Goal: Task Accomplishment & Management: Complete application form

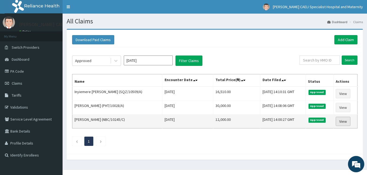
click at [342, 121] on link "View" at bounding box center [343, 121] width 15 height 9
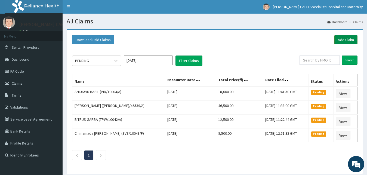
click at [344, 38] on link "Add Claim" at bounding box center [346, 39] width 23 height 9
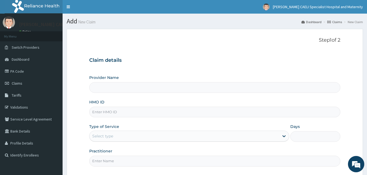
type input "REGINA CAELI SPECIALIST HOSPITAL AND MATERNITY"
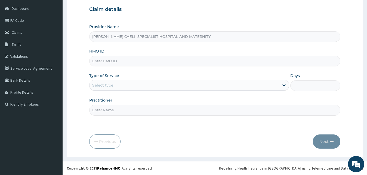
click at [110, 111] on input "Practitioner" at bounding box center [215, 110] width 252 height 11
type input "DR CHIBUZOM CHUKWUEMEKA"
click at [116, 87] on div "Select type" at bounding box center [185, 85] width 190 height 9
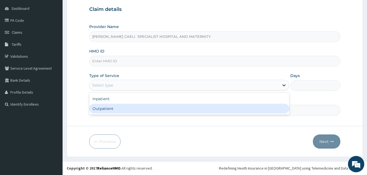
click at [113, 107] on div "Outpatient" at bounding box center [189, 109] width 200 height 10
type input "1"
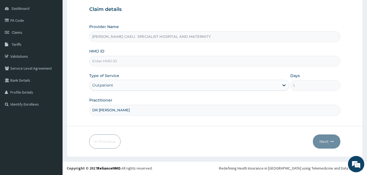
click at [117, 58] on input "HMO ID" at bounding box center [215, 61] width 252 height 11
type input "AEN/10156/A"
click at [325, 139] on button "Next" at bounding box center [327, 142] width 28 height 14
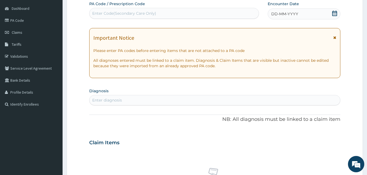
click at [139, 12] on div "Enter Code(Secondary Care Only)" at bounding box center [124, 13] width 64 height 5
type input "PA/D48B26"
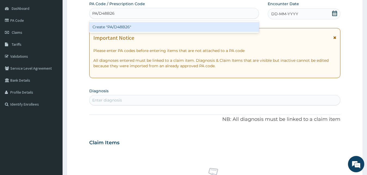
click at [131, 26] on div "Create "PA/D48B26"" at bounding box center [174, 27] width 170 height 10
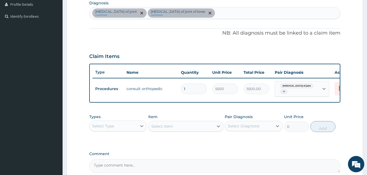
scroll to position [199, 0]
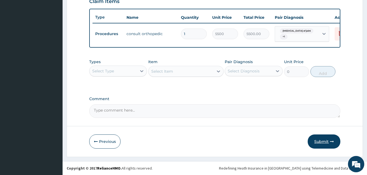
click at [325, 140] on button "Submit" at bounding box center [324, 142] width 33 height 14
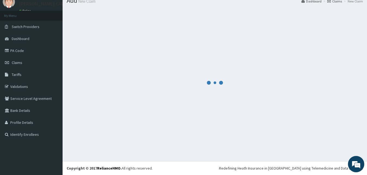
scroll to position [21, 0]
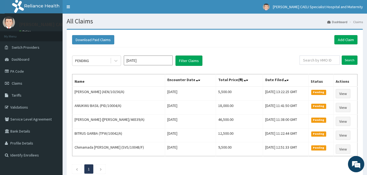
click at [128, 49] on div "PENDING [DATE] Filter Claims Search Name Encounter Date Total Price(₦) Date Fil…" at bounding box center [214, 113] width 291 height 132
